Goal: Information Seeking & Learning: Learn about a topic

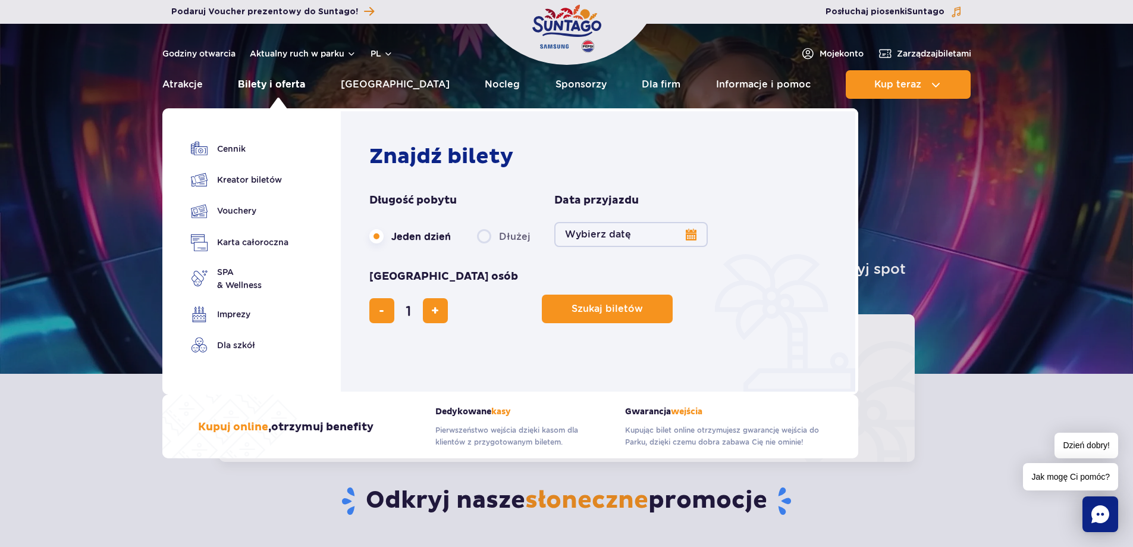
click at [289, 84] on link "Bilety i oferta" at bounding box center [271, 84] width 67 height 29
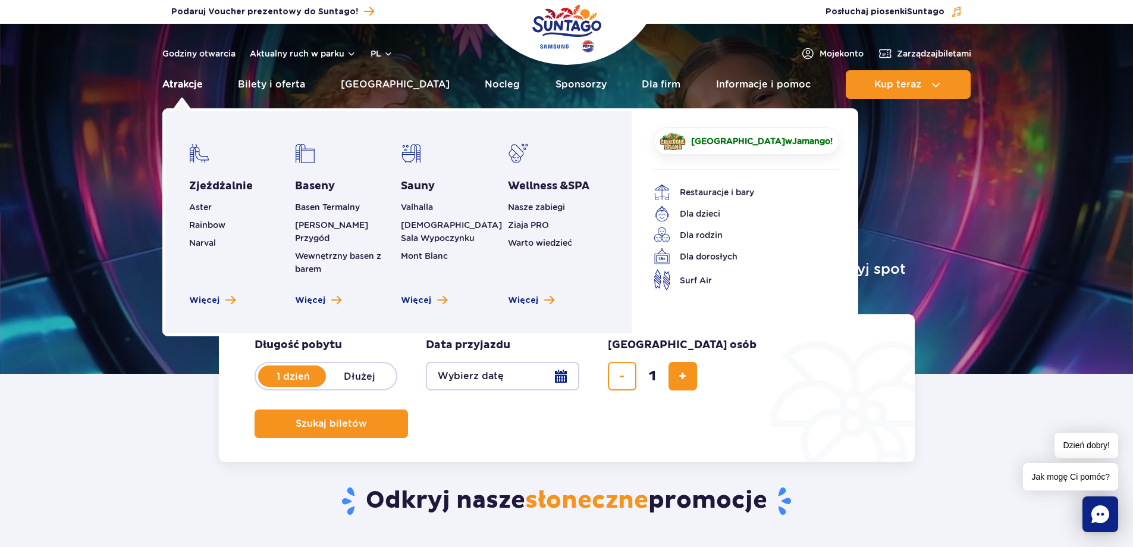
click at [190, 84] on link "Atrakcje" at bounding box center [182, 84] width 40 height 29
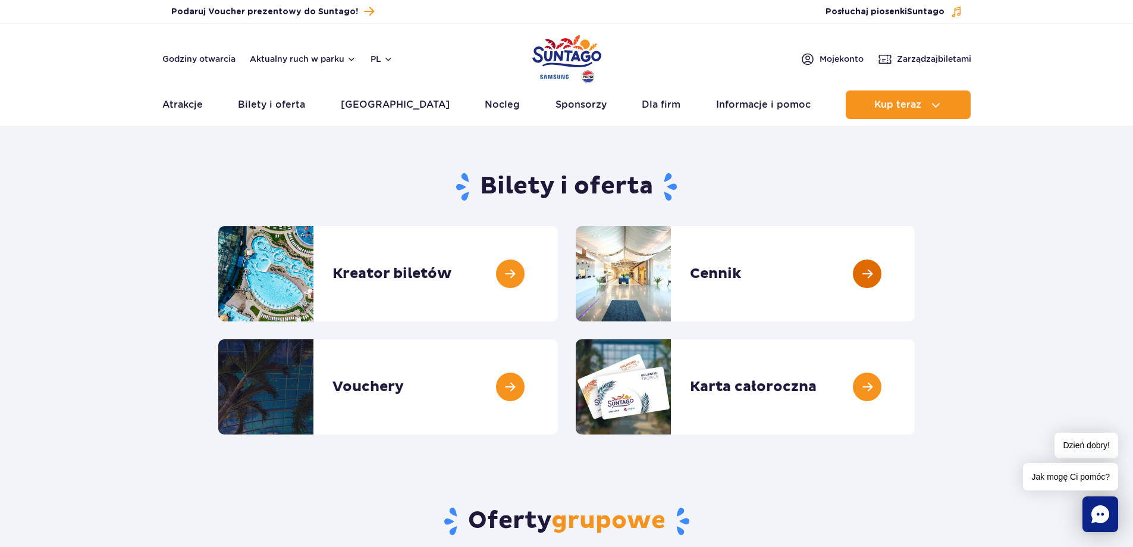
click at [915, 277] on link at bounding box center [915, 273] width 0 height 95
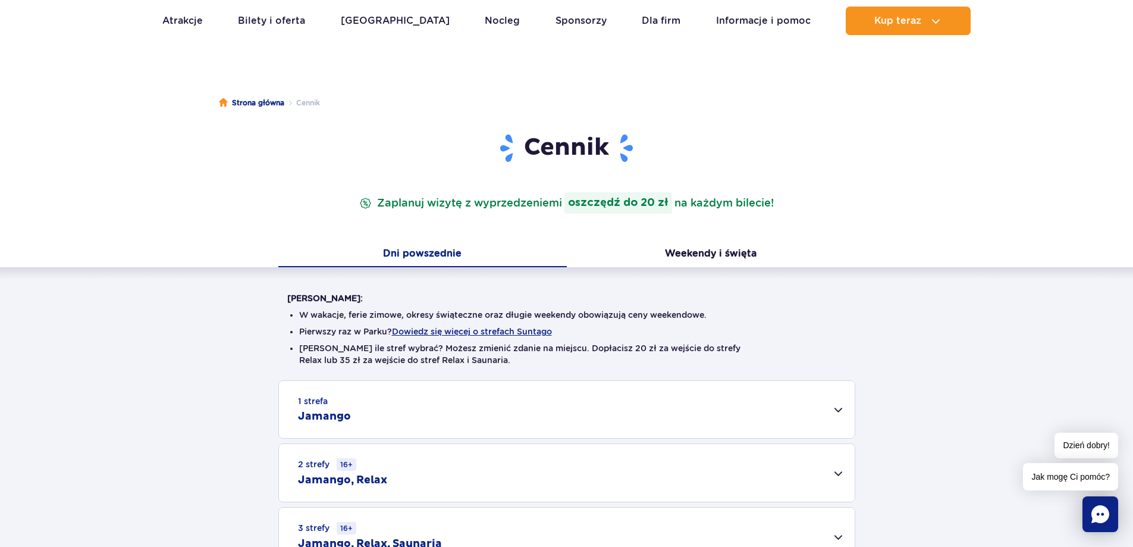
scroll to position [178, 0]
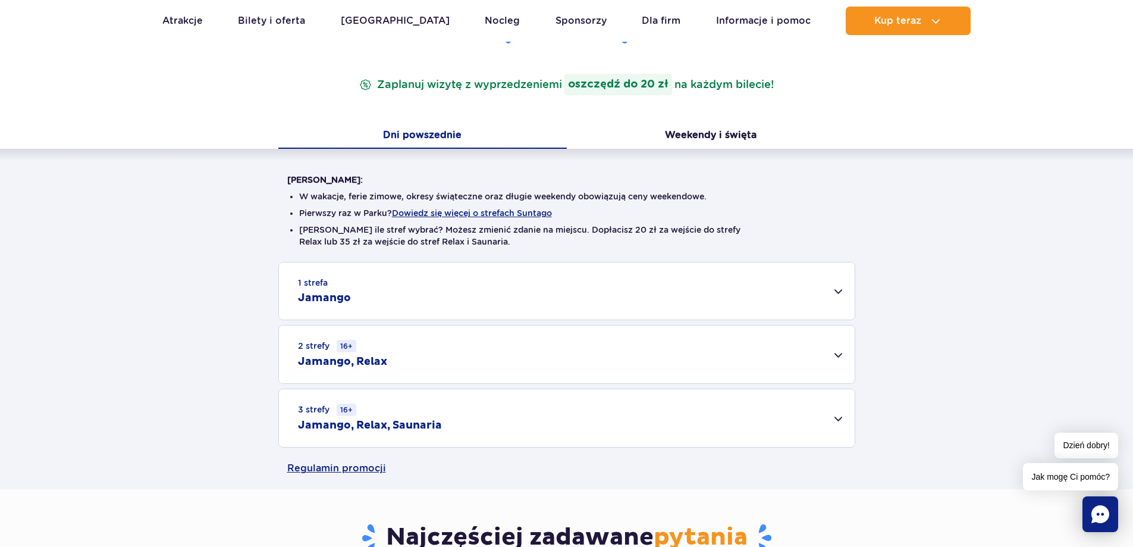
click at [839, 353] on div "2 strefy 16+ Jamango, Relax" at bounding box center [567, 354] width 576 height 58
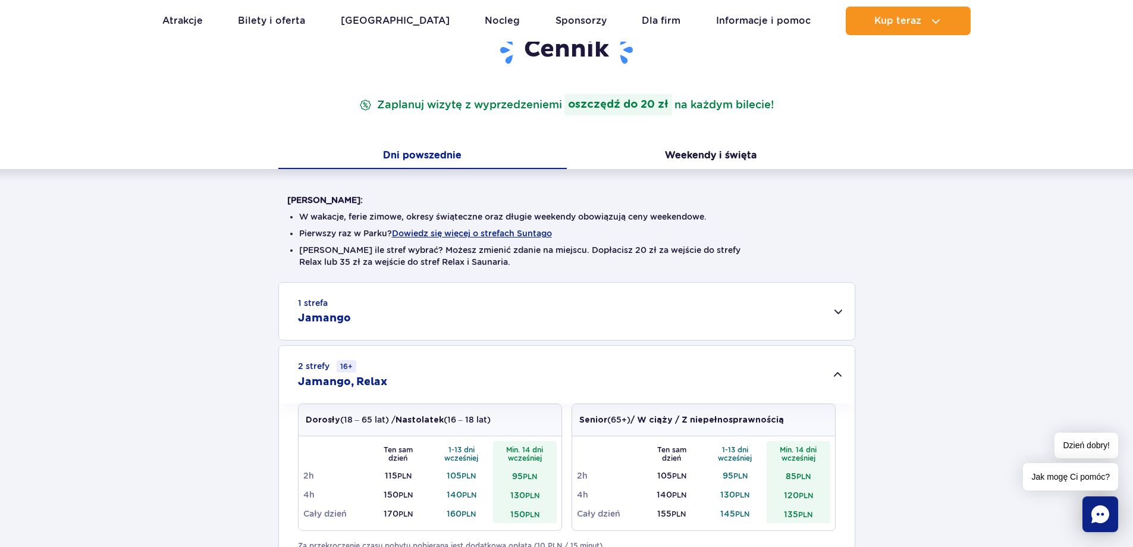
scroll to position [0, 0]
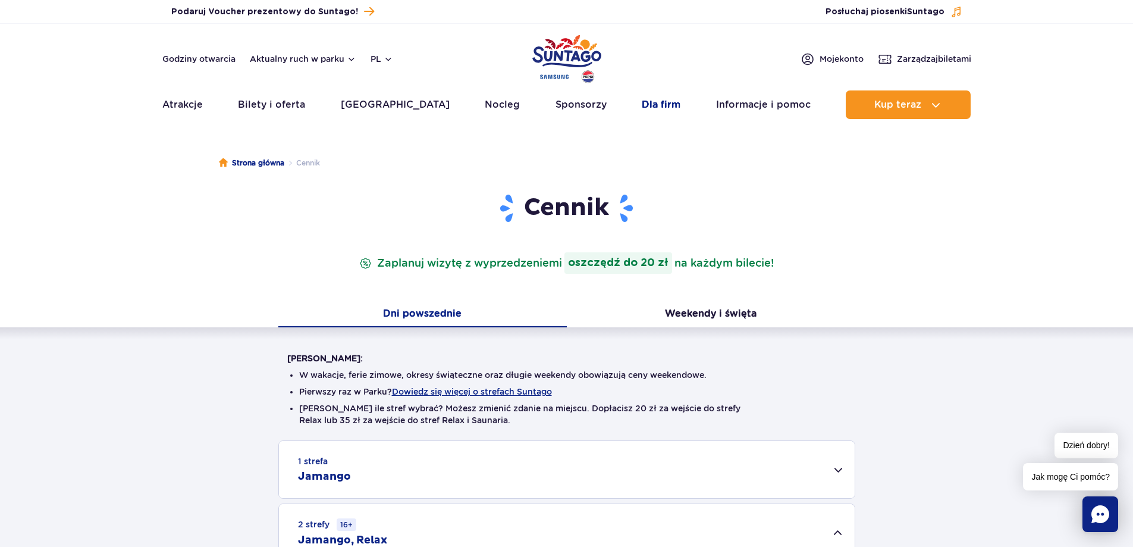
click at [654, 104] on link "Dla firm" at bounding box center [661, 104] width 39 height 29
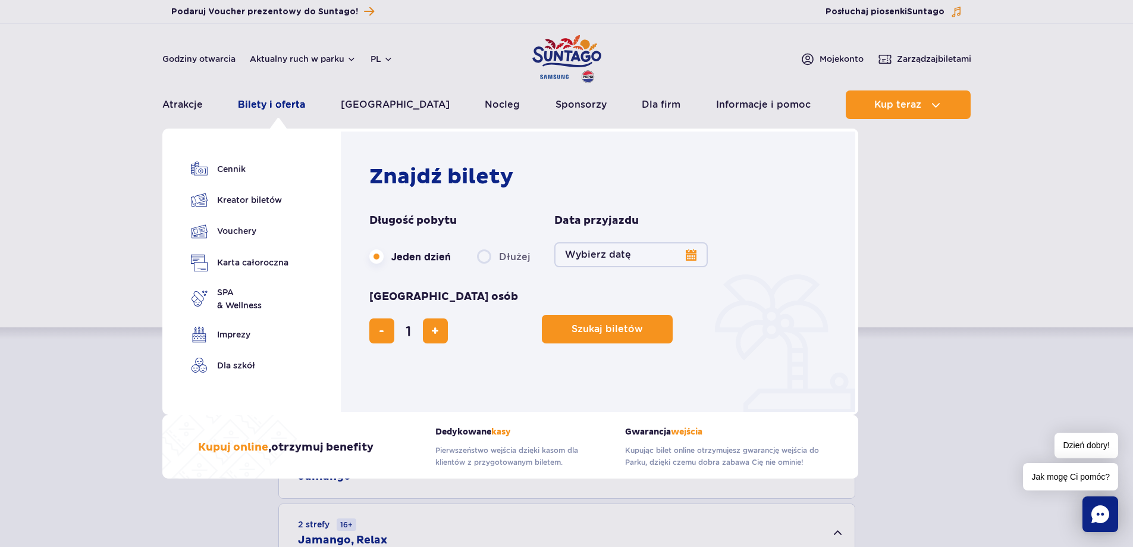
click at [265, 100] on link "Bilety i oferta" at bounding box center [271, 104] width 67 height 29
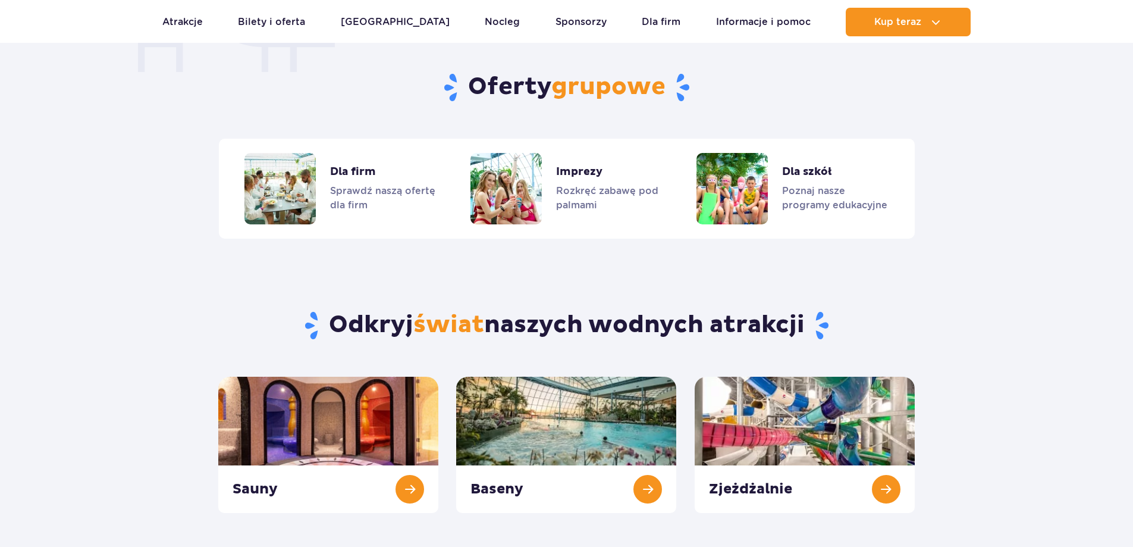
scroll to position [985, 0]
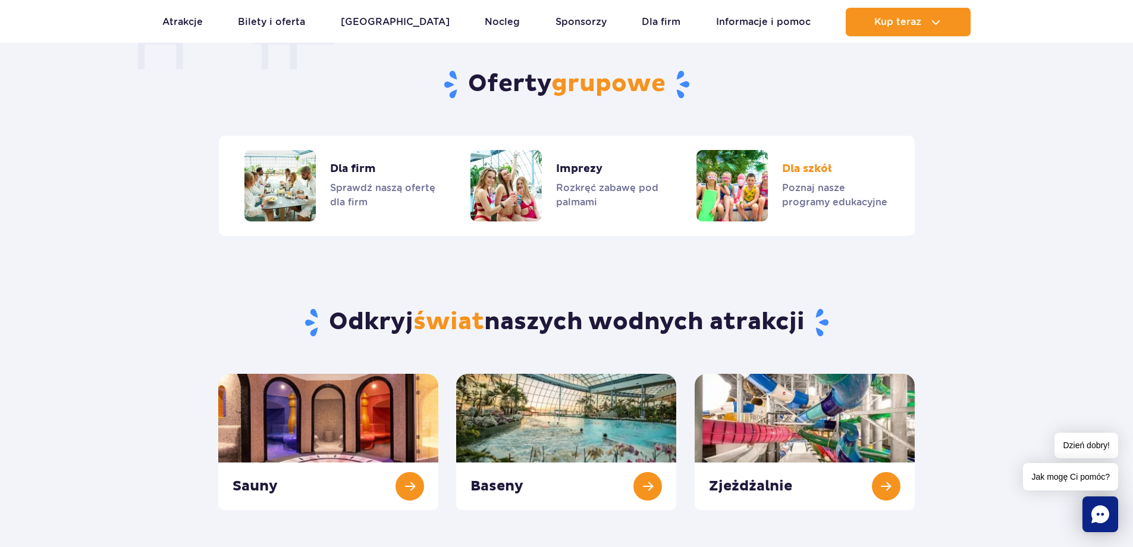
click at [789, 185] on link "Dla szkół" at bounding box center [793, 185] width 192 height 71
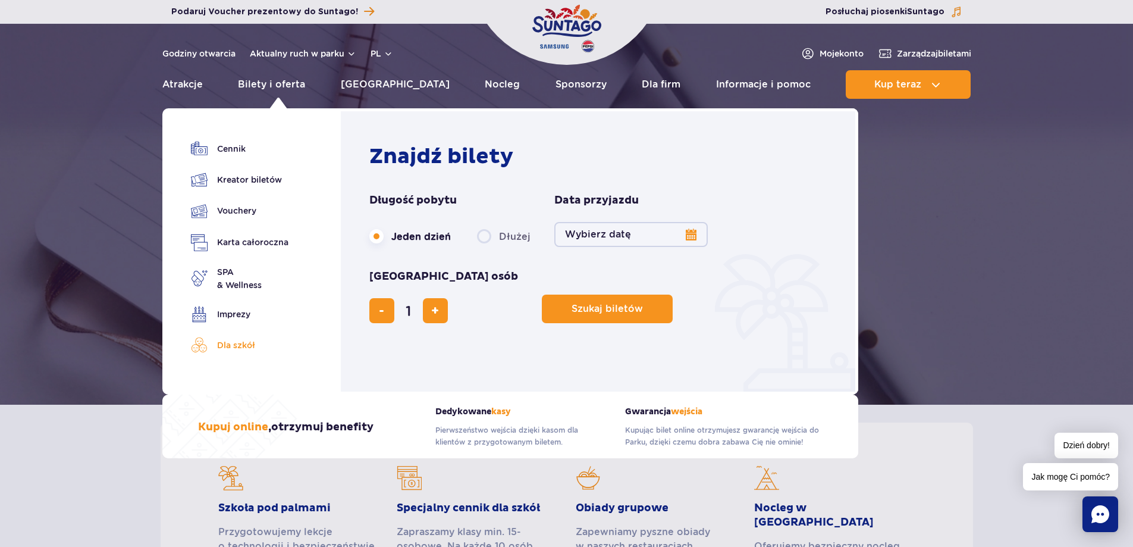
click at [243, 343] on link "Dla szkół" at bounding box center [240, 345] width 98 height 17
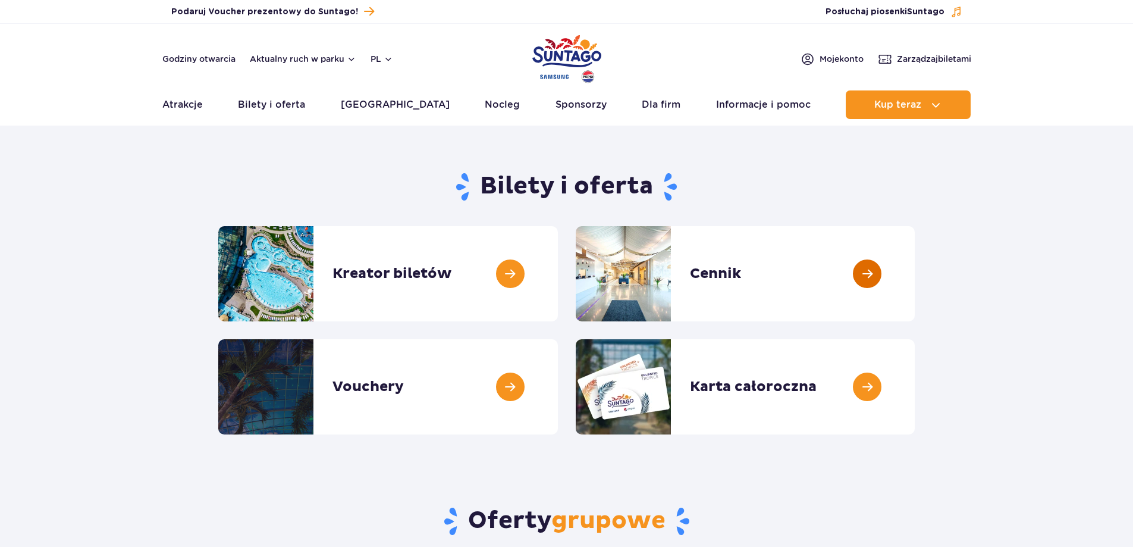
click at [915, 275] on link at bounding box center [915, 273] width 0 height 95
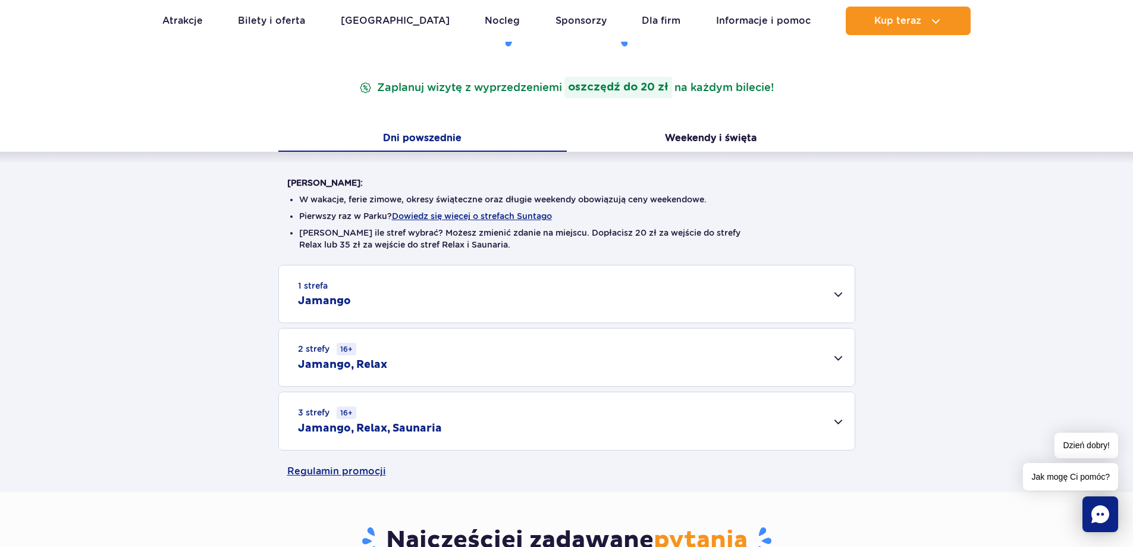
scroll to position [178, 0]
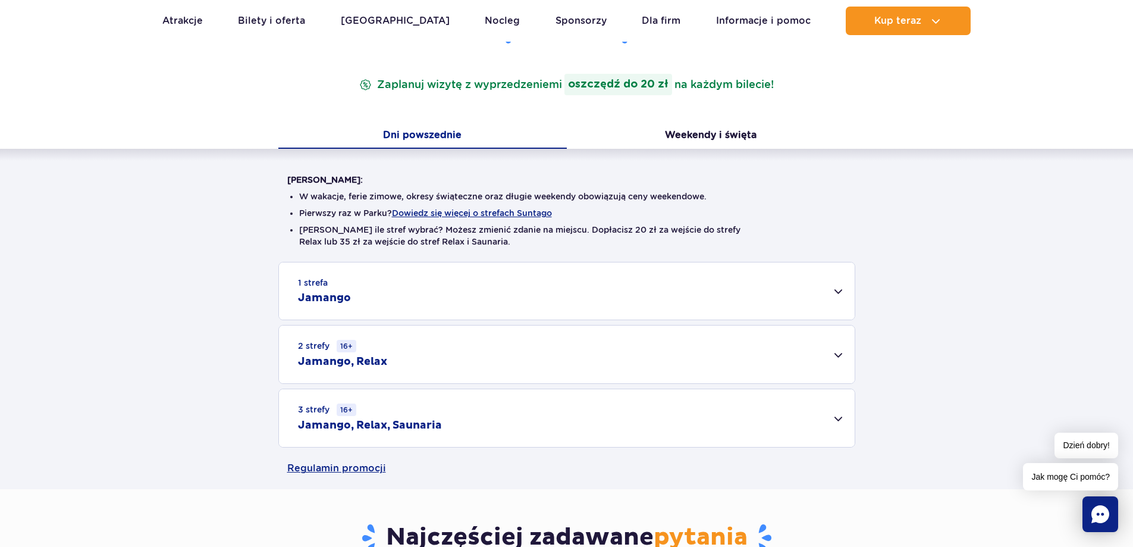
click at [719, 350] on div "2 strefy 16+ Jamango, Relax" at bounding box center [567, 354] width 576 height 58
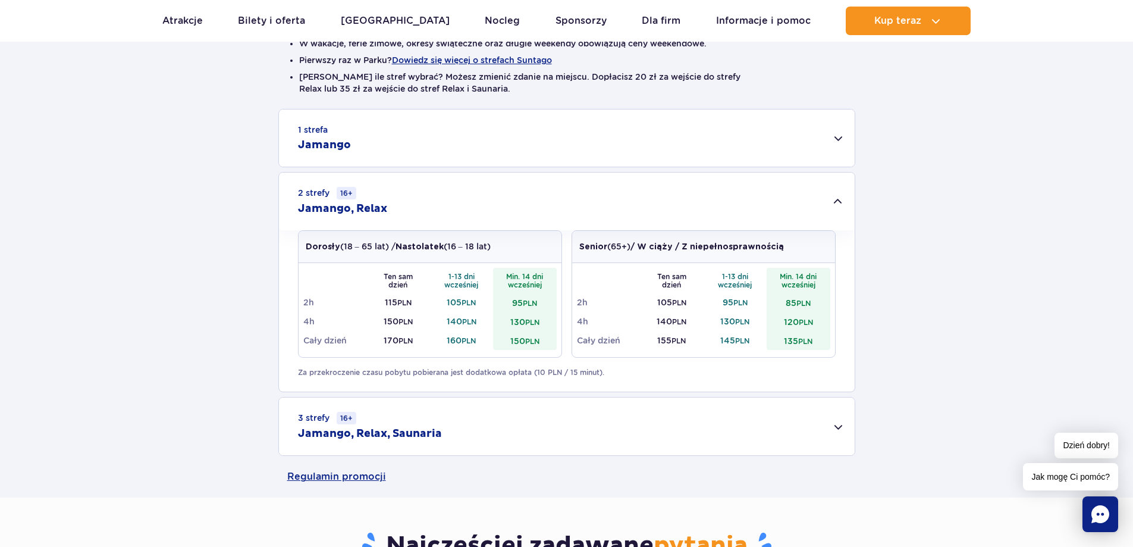
scroll to position [357, 0]
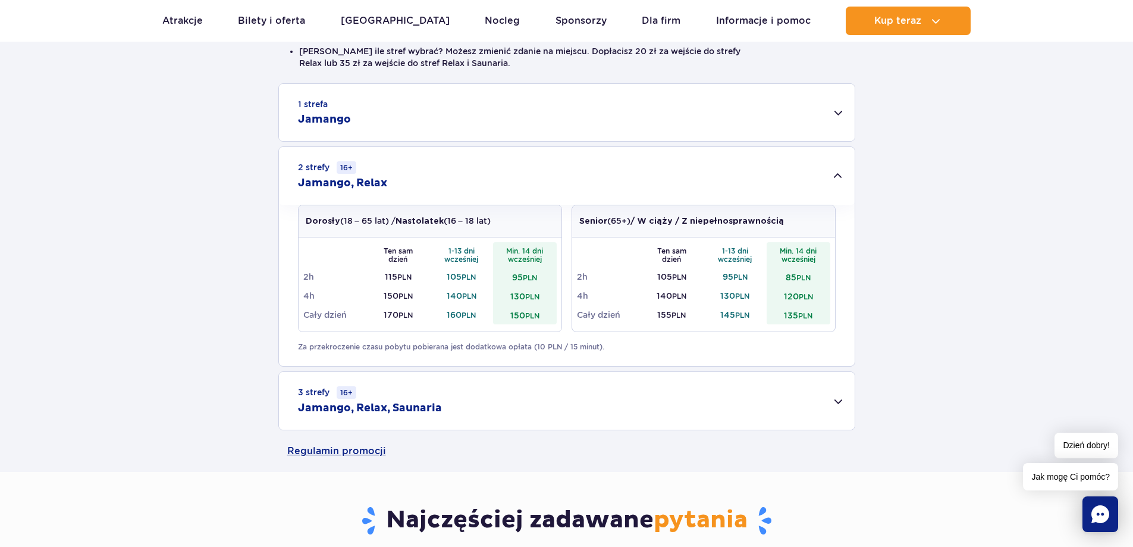
click at [837, 112] on div "1 strefa Jamango" at bounding box center [567, 112] width 576 height 57
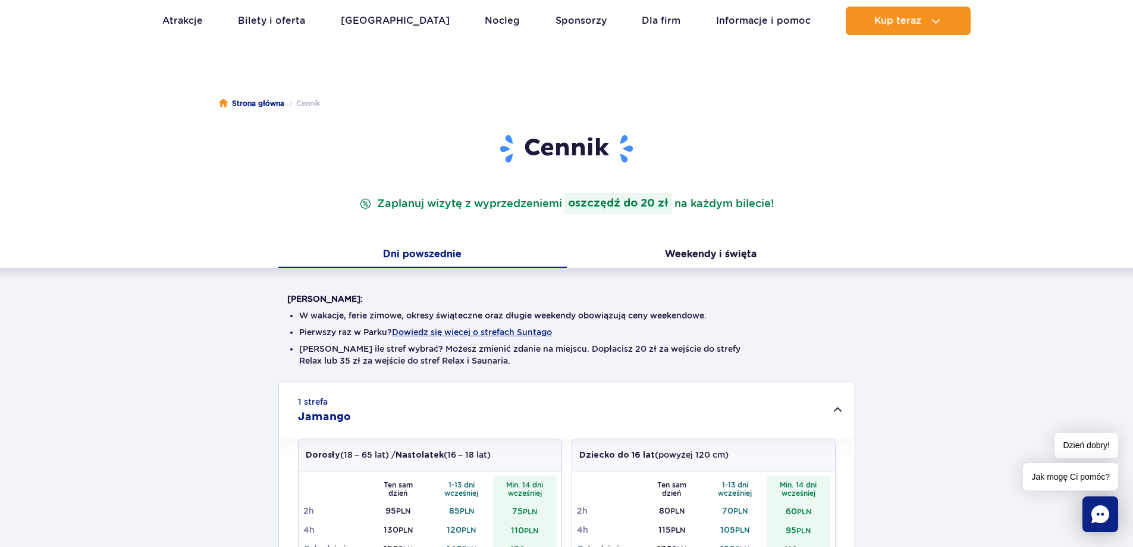
scroll to position [0, 0]
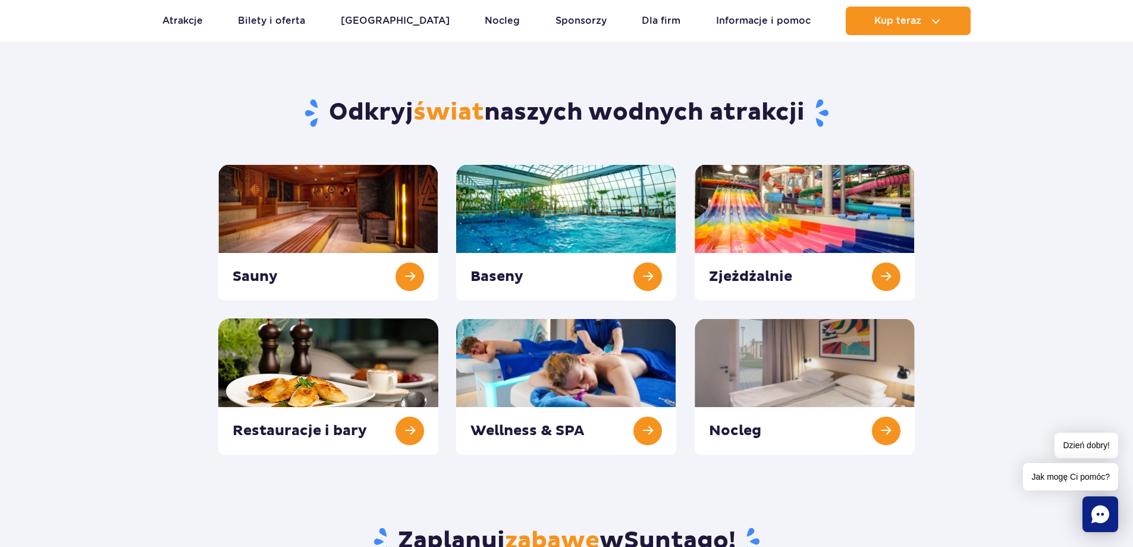
scroll to position [59, 0]
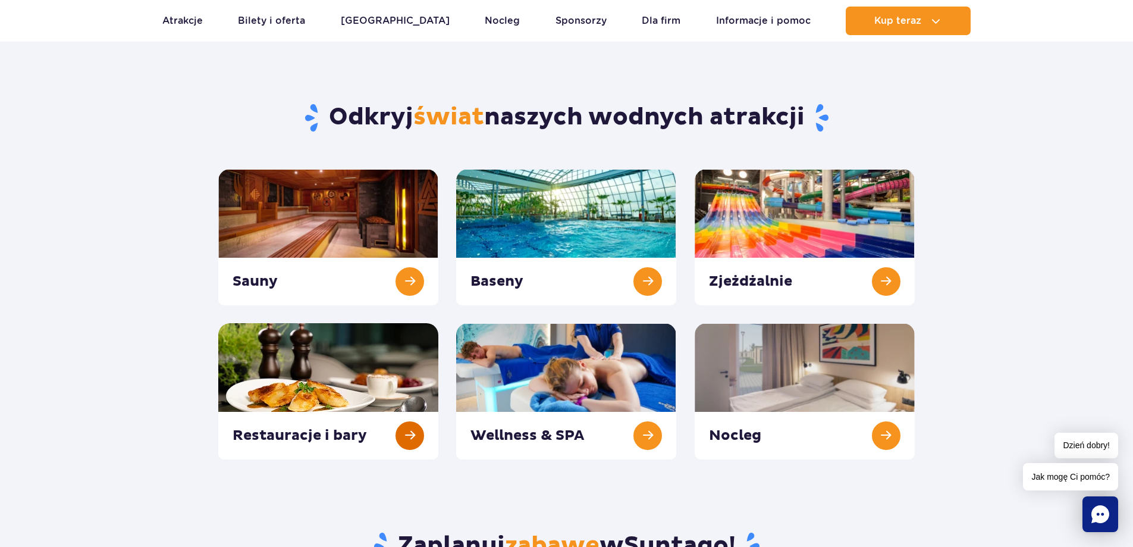
click at [403, 435] on link at bounding box center [328, 391] width 220 height 136
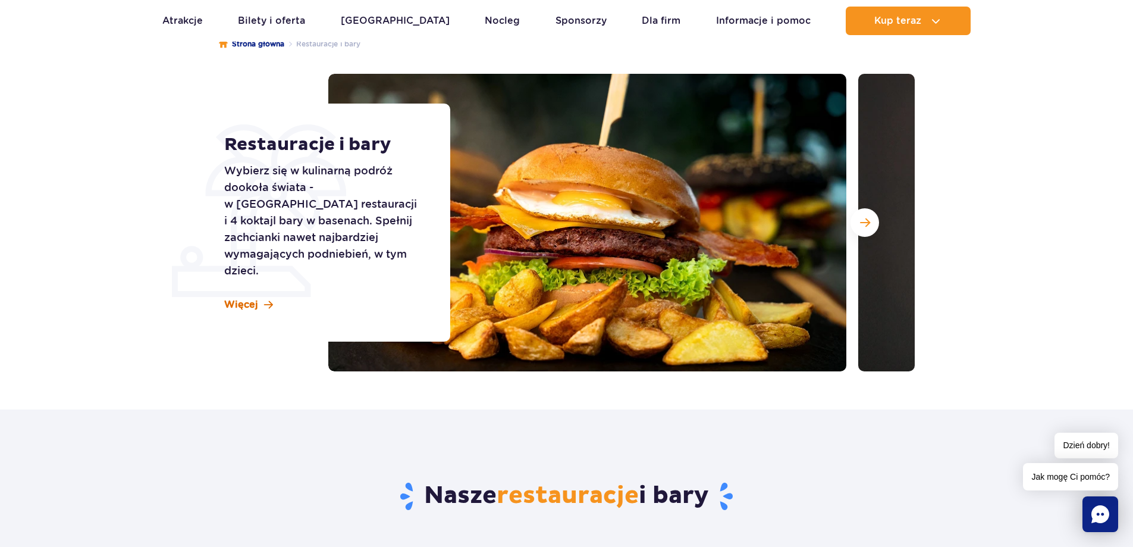
click at [251, 298] on span "Więcej" at bounding box center [241, 304] width 34 height 13
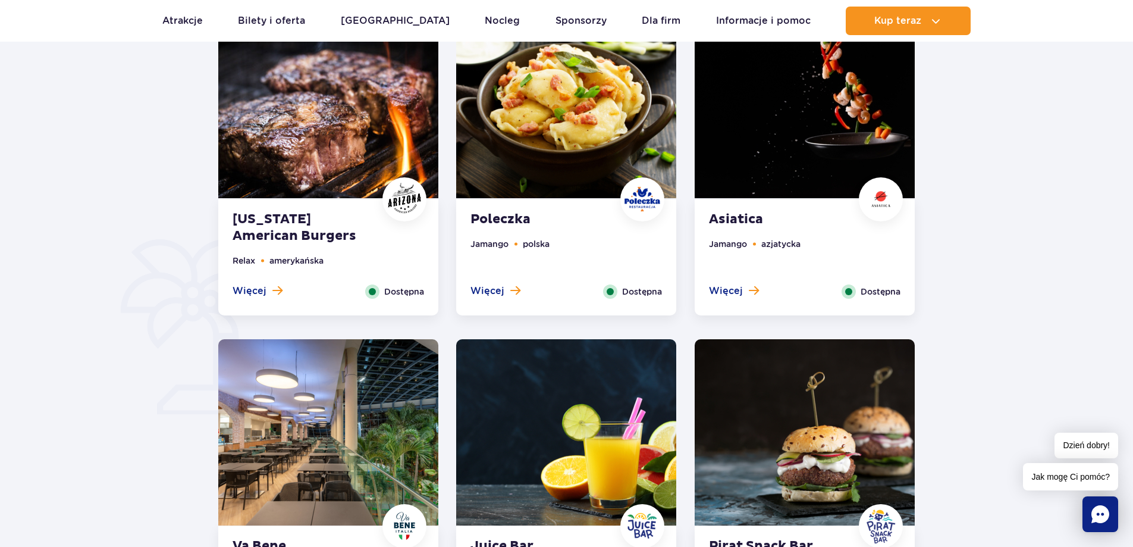
scroll to position [647, 0]
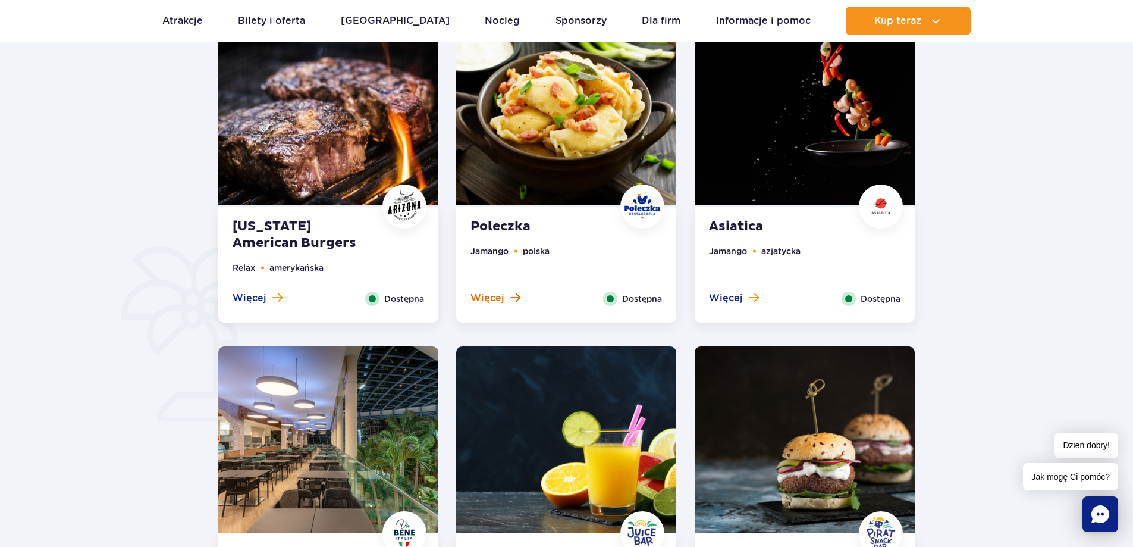
click at [505, 297] on button "Więcej" at bounding box center [496, 297] width 50 height 13
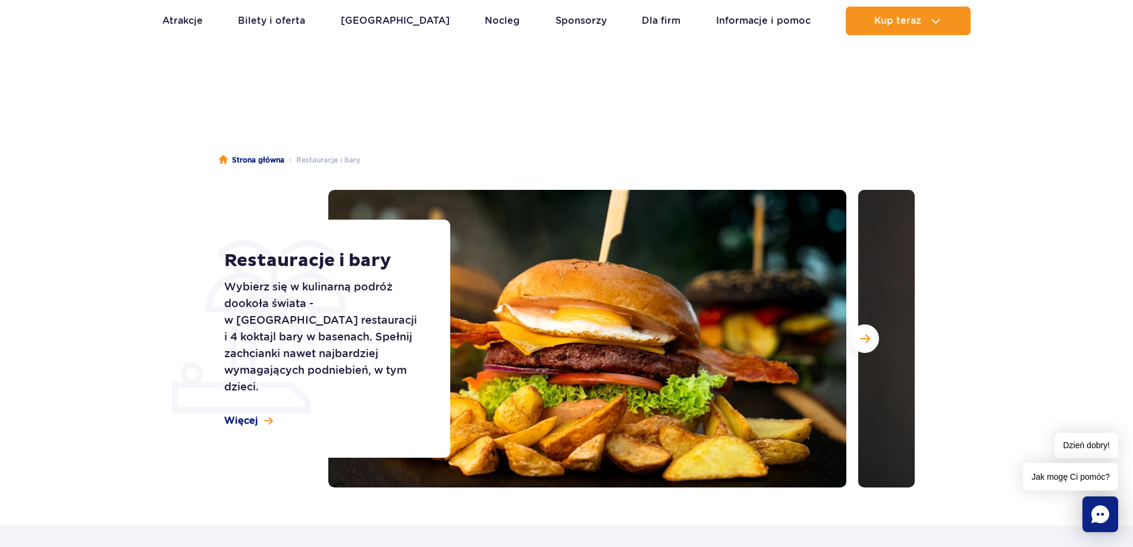
scroll to position [0, 0]
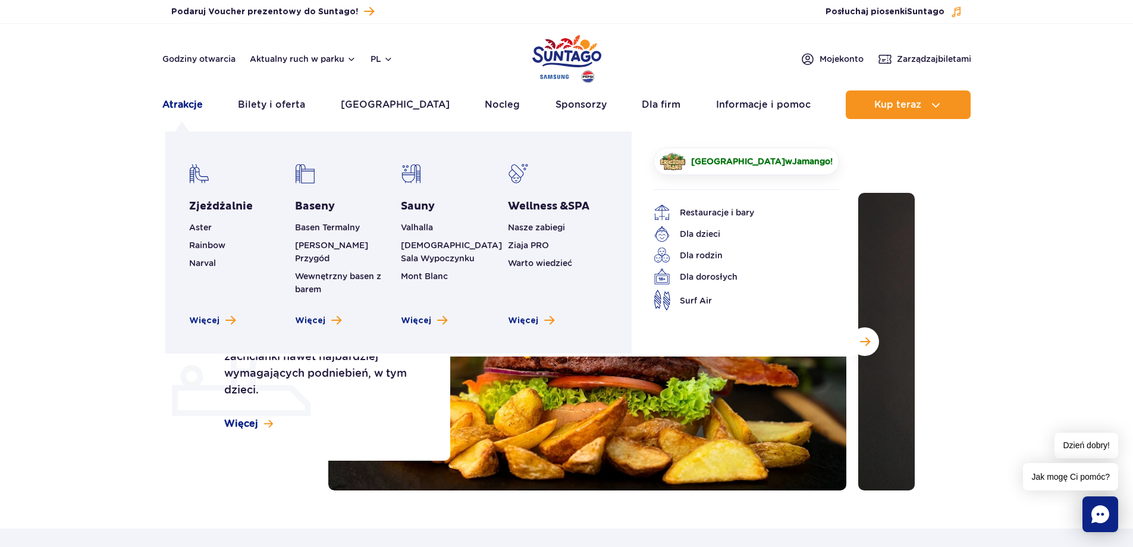
click at [180, 105] on link "Atrakcje" at bounding box center [182, 104] width 40 height 29
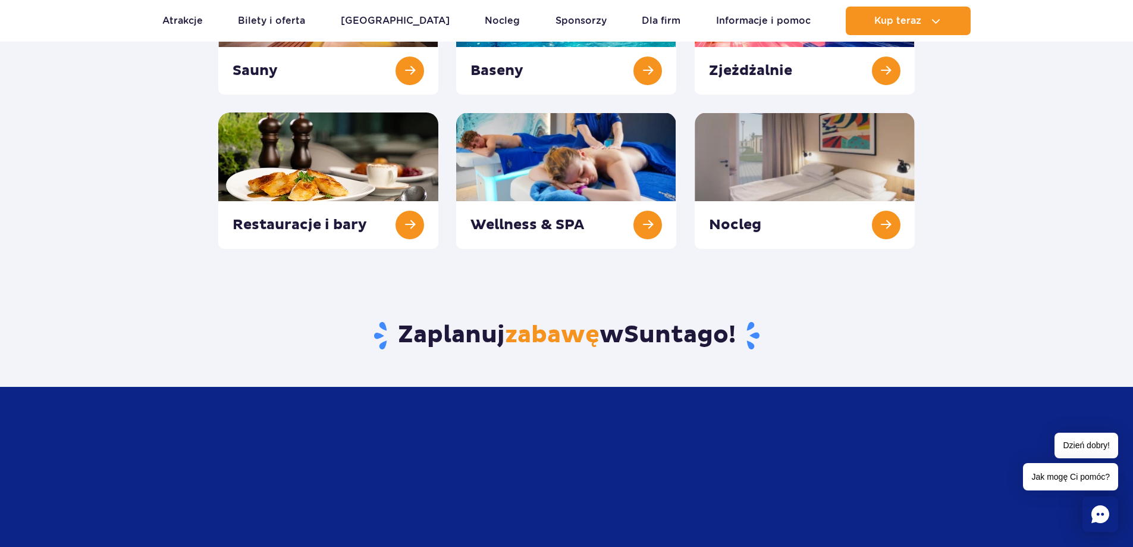
scroll to position [297, 0]
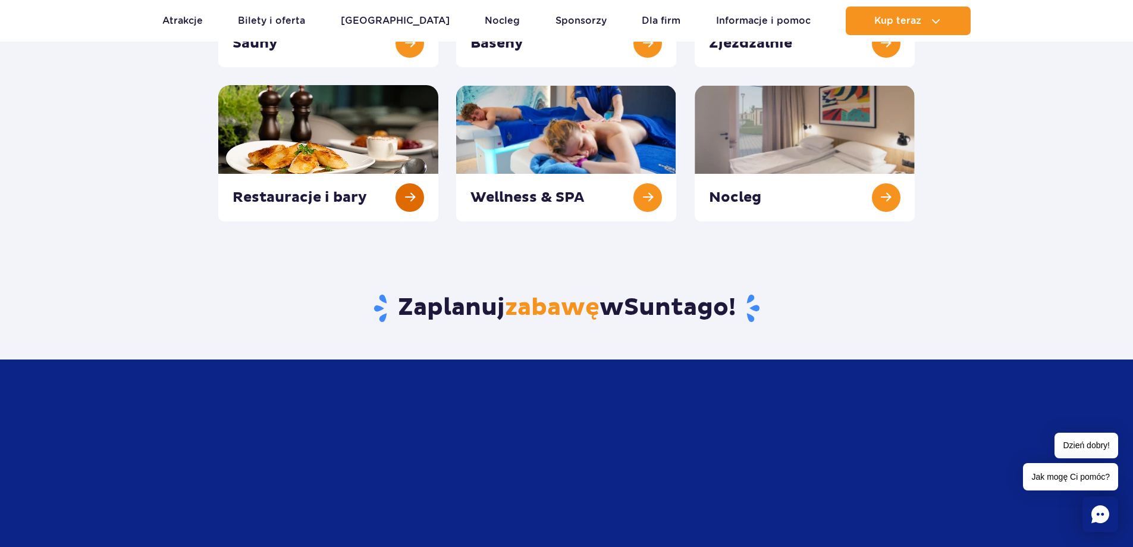
click at [407, 192] on link at bounding box center [328, 153] width 220 height 136
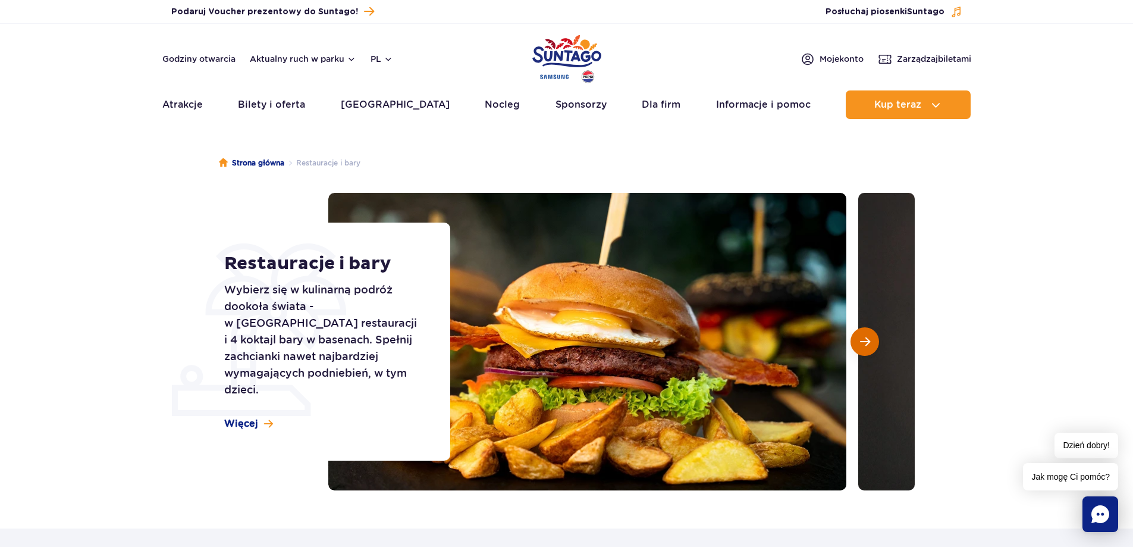
click at [873, 335] on button "Następny slajd" at bounding box center [865, 341] width 29 height 29
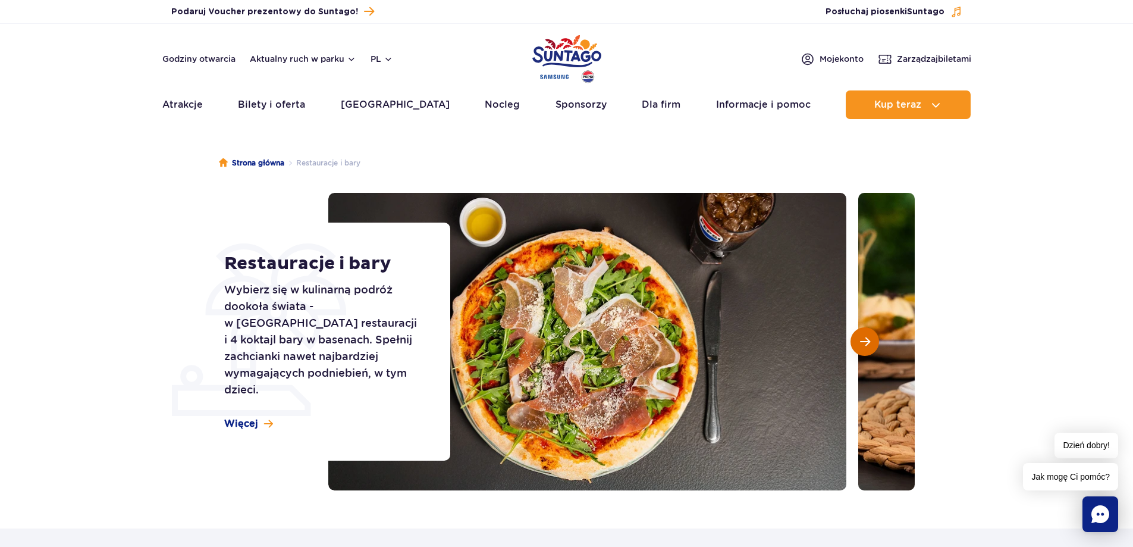
click at [870, 337] on span "Następny slajd" at bounding box center [865, 341] width 10 height 11
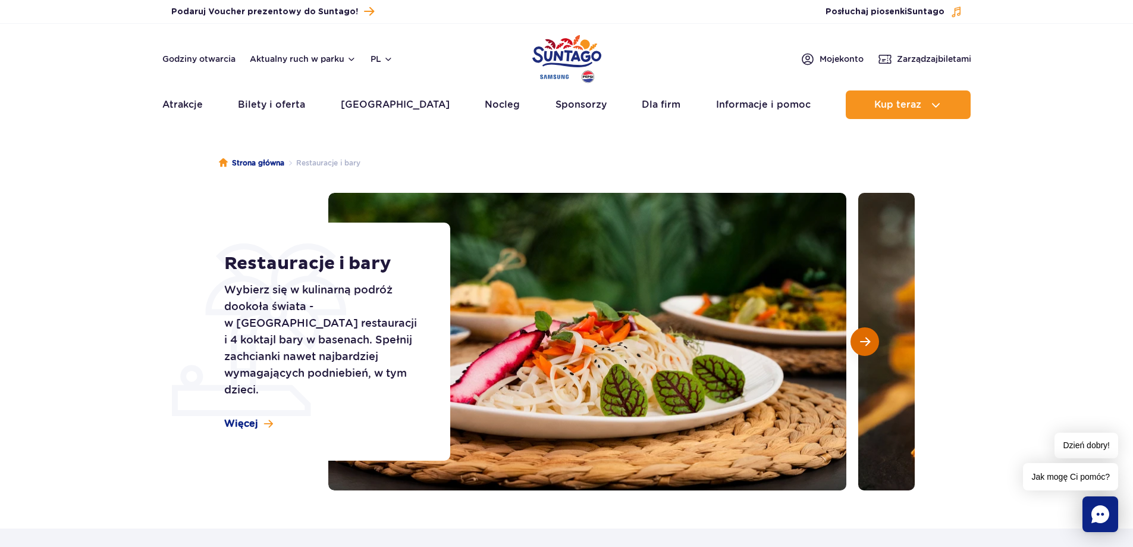
click at [869, 337] on span "Następny slajd" at bounding box center [865, 341] width 10 height 11
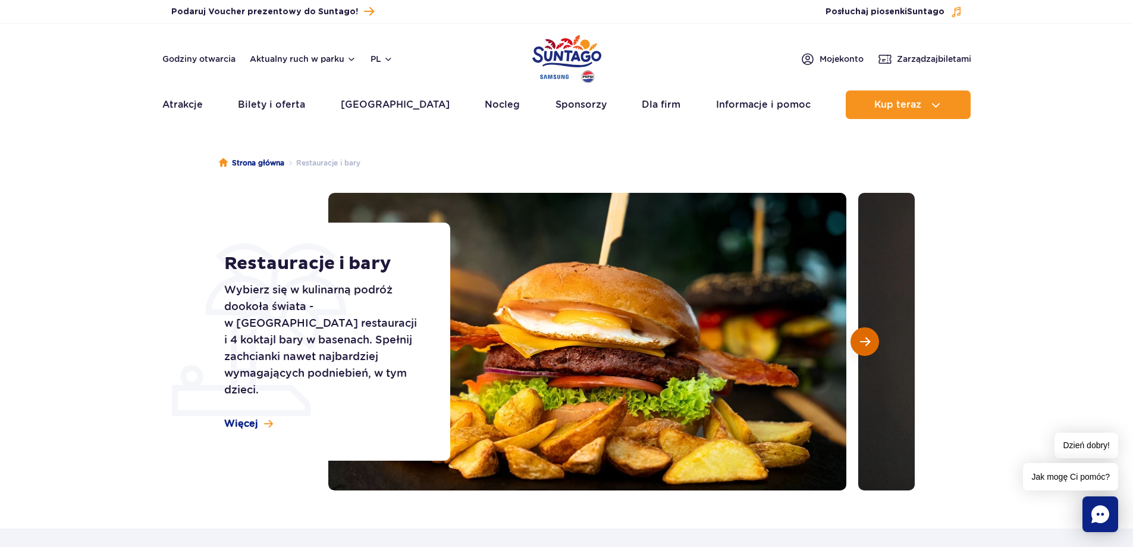
click at [869, 337] on span "Następny slajd" at bounding box center [865, 341] width 10 height 11
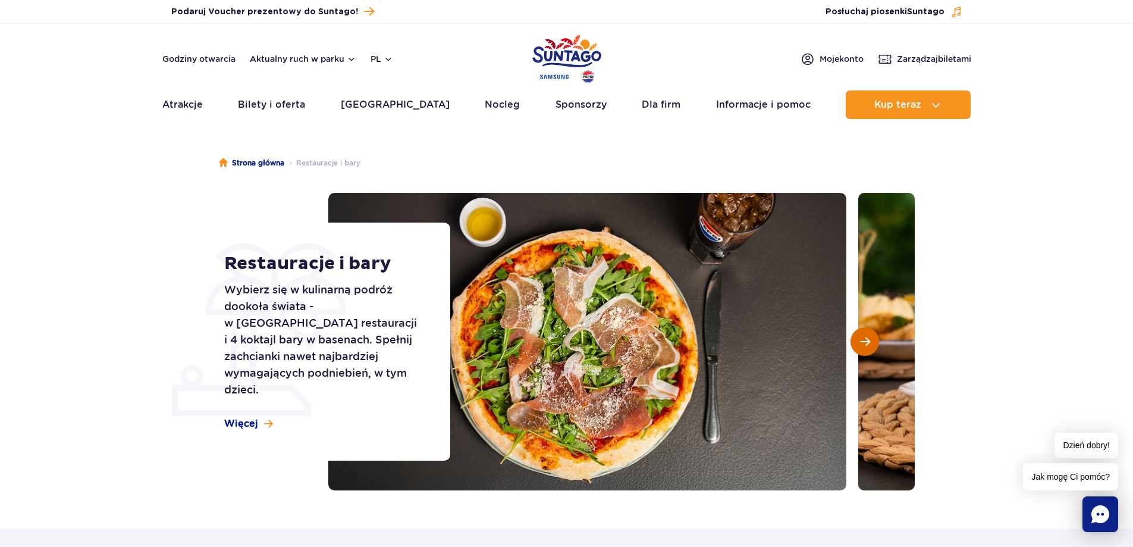
click at [869, 337] on span "Następny slajd" at bounding box center [865, 341] width 10 height 11
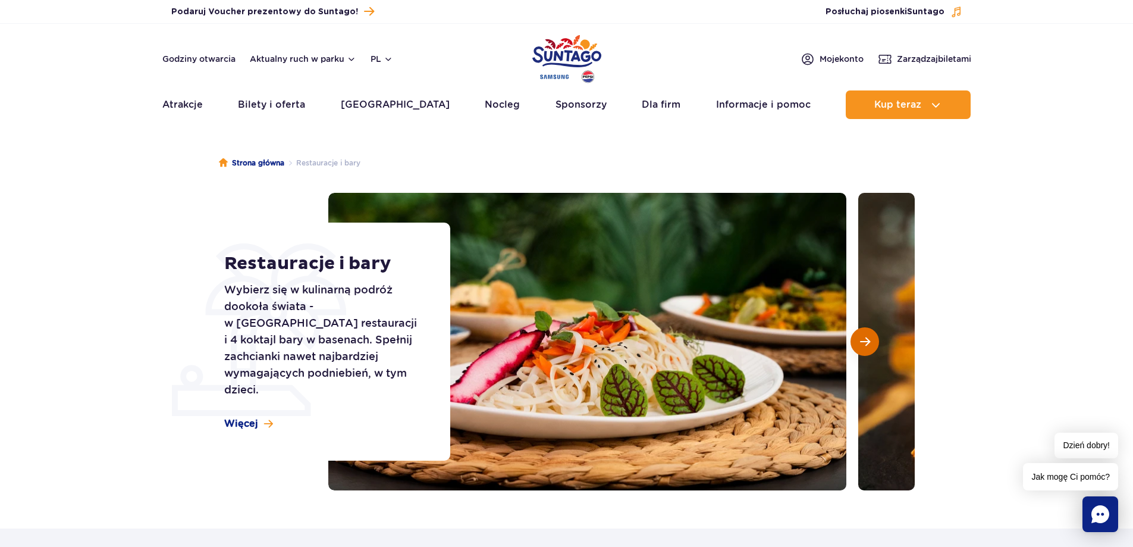
click at [869, 337] on span "Następny slajd" at bounding box center [865, 341] width 10 height 11
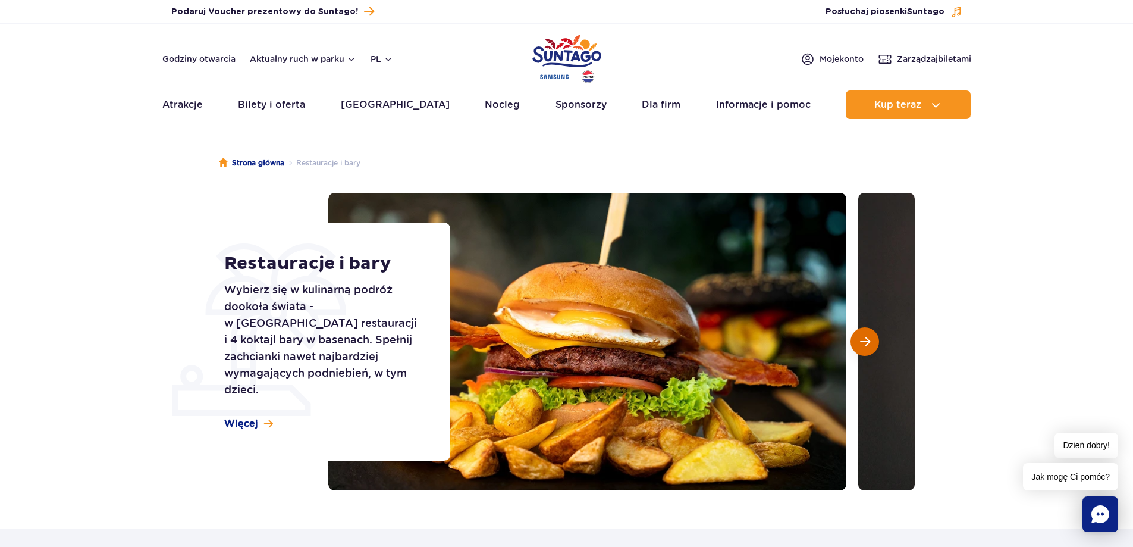
click at [869, 338] on span "Następny slajd" at bounding box center [865, 341] width 10 height 11
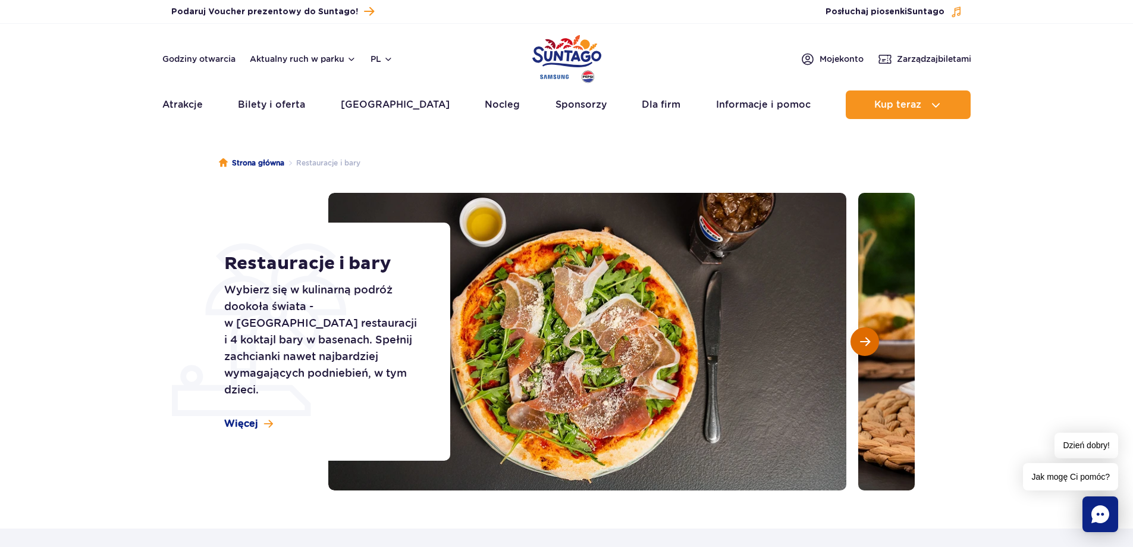
click at [871, 338] on button "Następny slajd" at bounding box center [865, 341] width 29 height 29
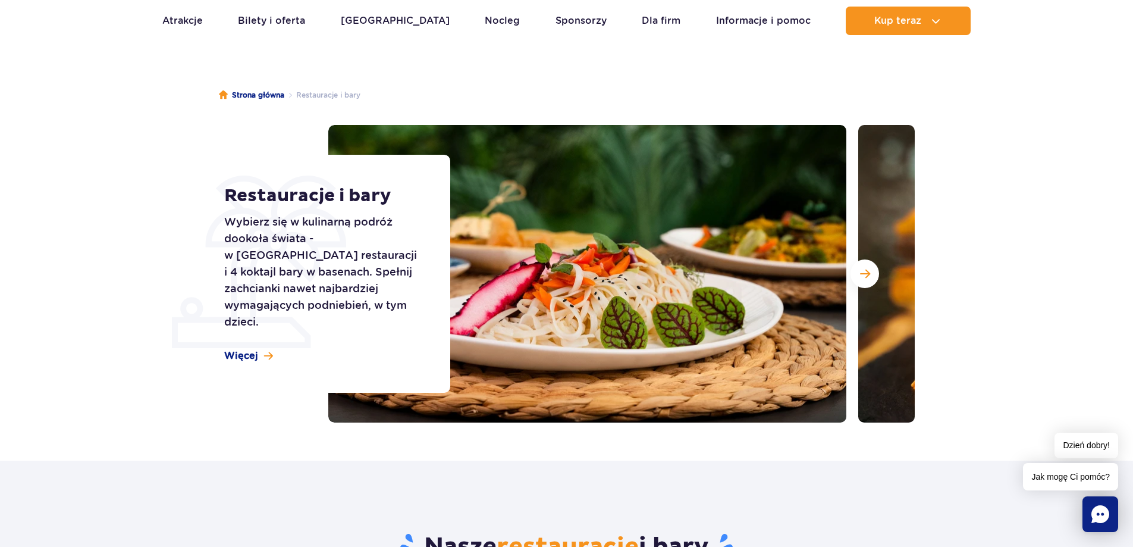
scroll to position [59, 0]
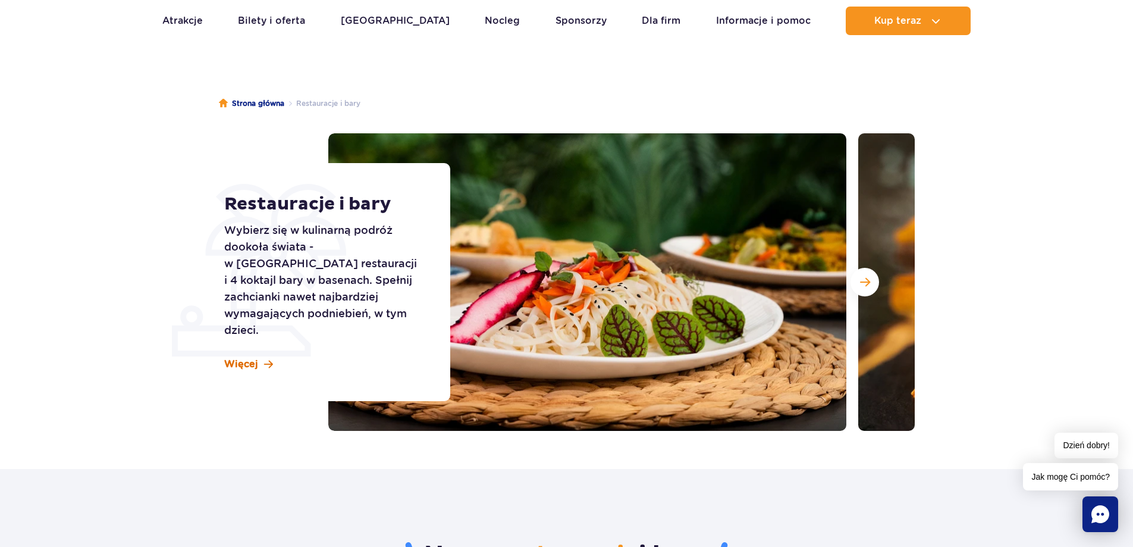
click at [246, 359] on span "Więcej" at bounding box center [241, 364] width 34 height 13
